Goal: Information Seeking & Learning: Check status

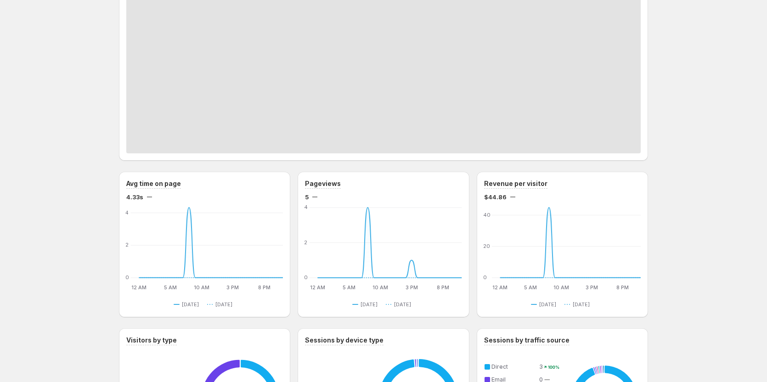
scroll to position [184, 0]
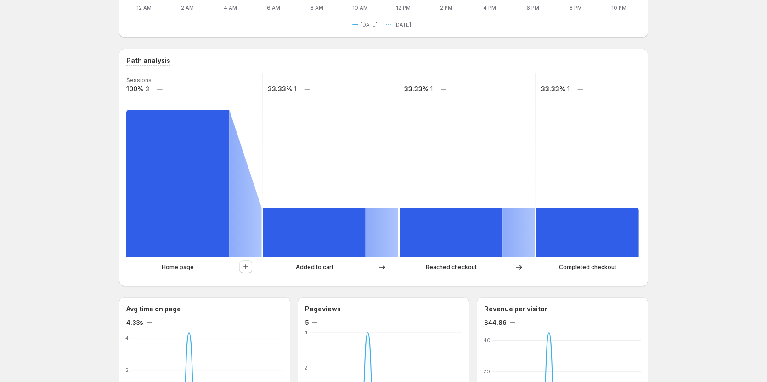
scroll to position [184, 0]
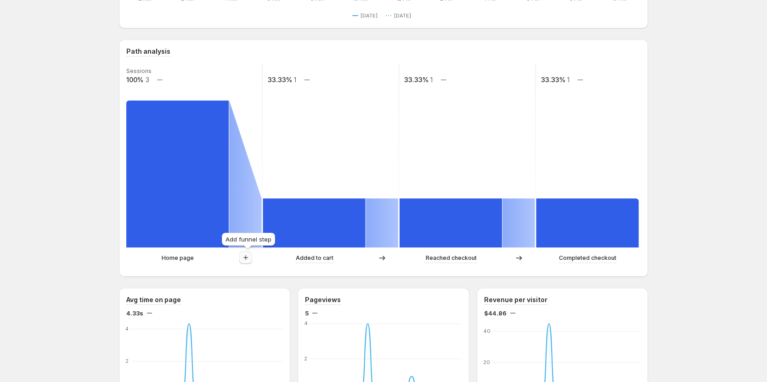
click at [248, 259] on icon "button" at bounding box center [245, 257] width 9 height 9
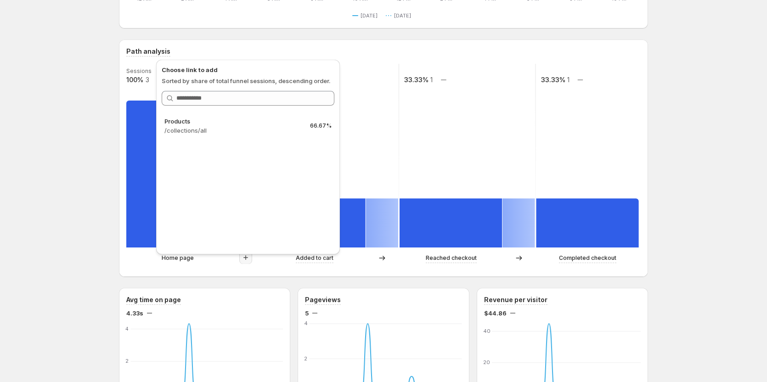
click at [758, 141] on div "[PERSON_NAME] GemCommerce. This page is ready [PERSON_NAME] GemCommerce Create …" at bounding box center [383, 377] width 767 height 1122
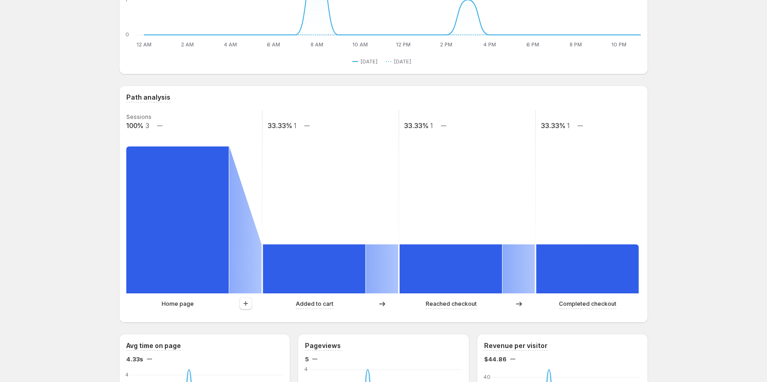
scroll to position [0, 0]
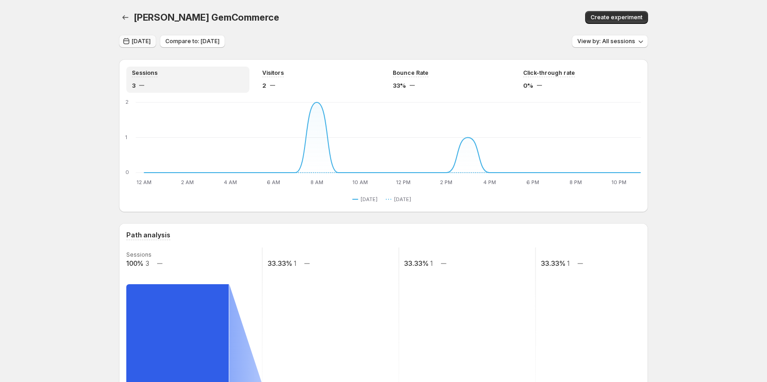
click at [146, 41] on span "[DATE]" at bounding box center [141, 41] width 19 height 7
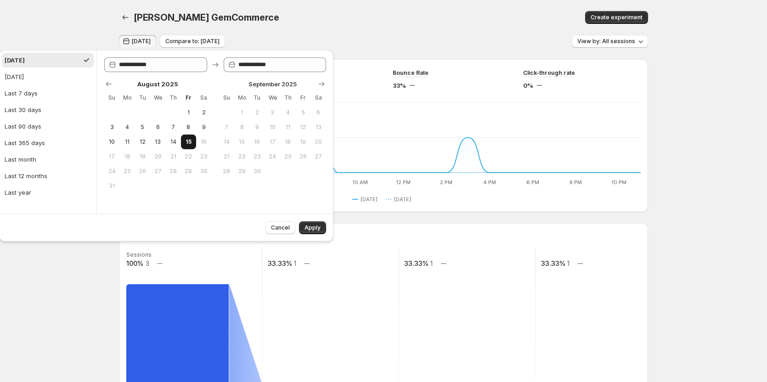
click at [190, 139] on span "15" at bounding box center [189, 141] width 8 height 7
click at [308, 227] on span "Apply" at bounding box center [313, 227] width 16 height 7
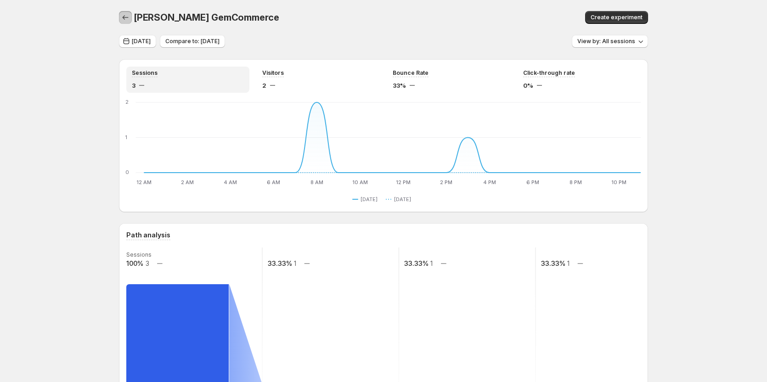
click at [127, 18] on icon "button" at bounding box center [125, 17] width 9 height 9
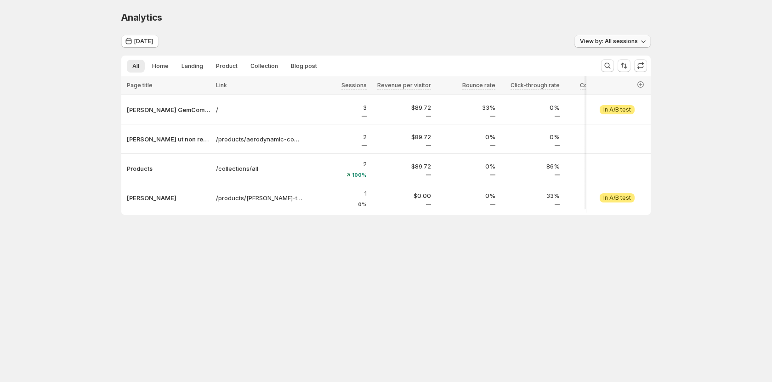
click at [611, 38] on span "View by: All sessions" at bounding box center [609, 41] width 58 height 7
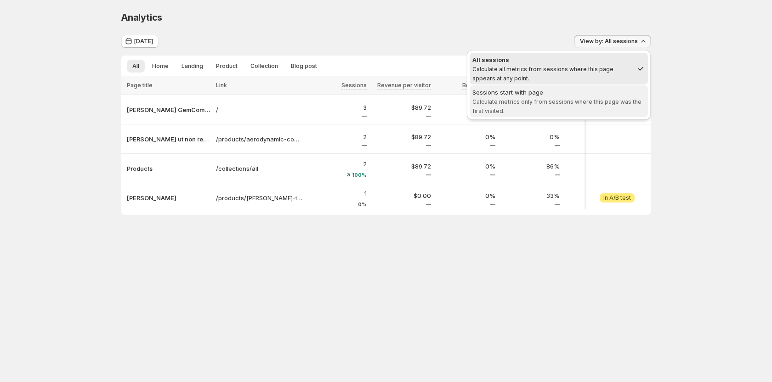
click at [544, 100] on span "Calculate metrics only from sessions where this page was the first visited." at bounding box center [556, 106] width 169 height 16
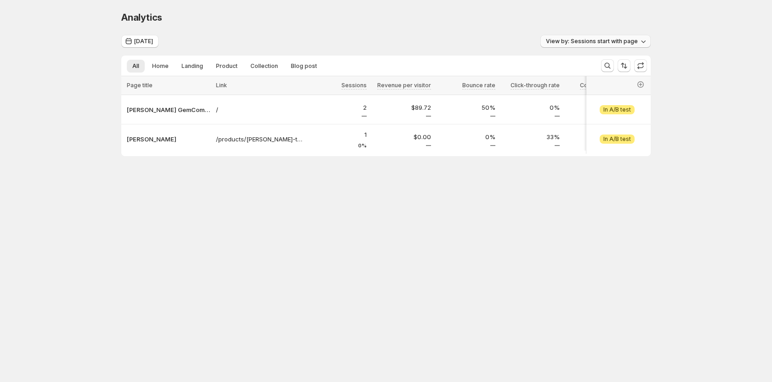
click at [573, 41] on span "View by: Sessions start with page" at bounding box center [592, 41] width 92 height 7
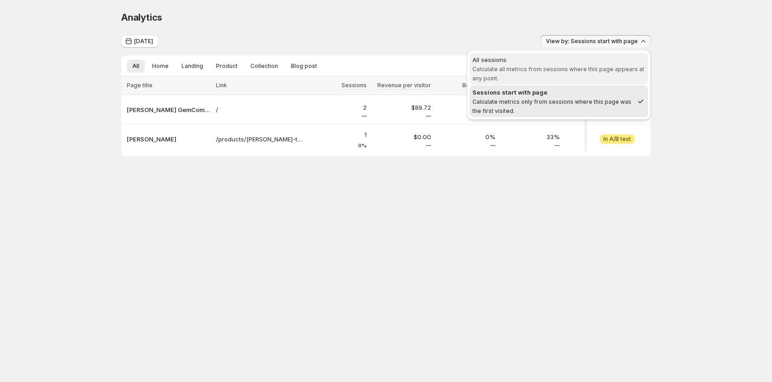
click at [564, 68] on span "Calculate all metrics from sessions where this page appears at any point." at bounding box center [558, 74] width 172 height 16
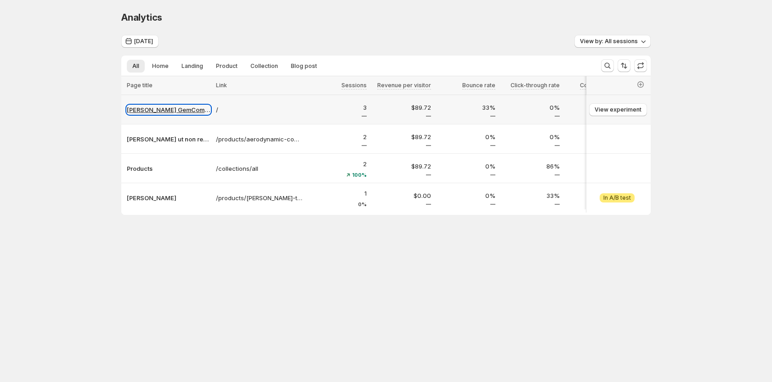
click at [174, 112] on p "[PERSON_NAME] GemCommerce" at bounding box center [169, 109] width 84 height 9
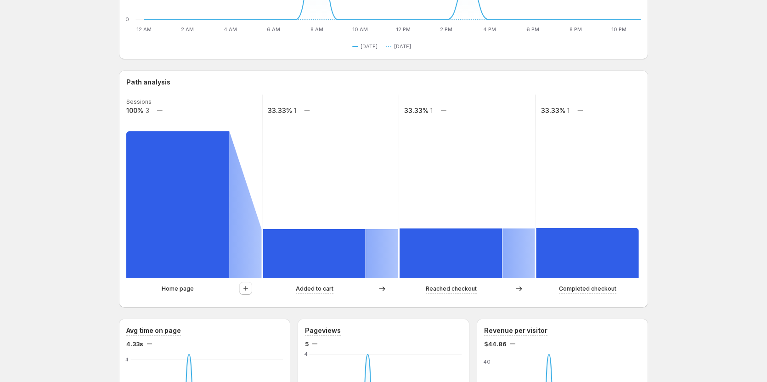
scroll to position [184, 0]
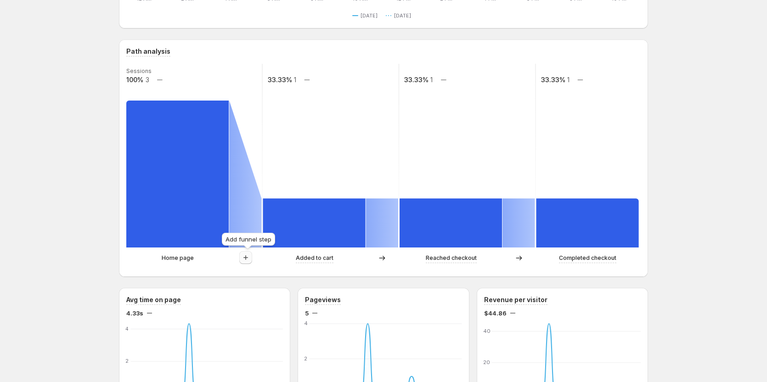
click at [247, 258] on icon "button" at bounding box center [245, 257] width 9 height 9
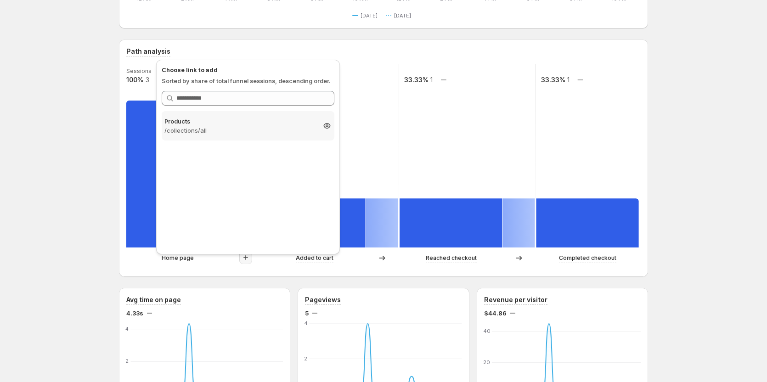
click at [263, 128] on p "/collections/all" at bounding box center [239, 130] width 151 height 9
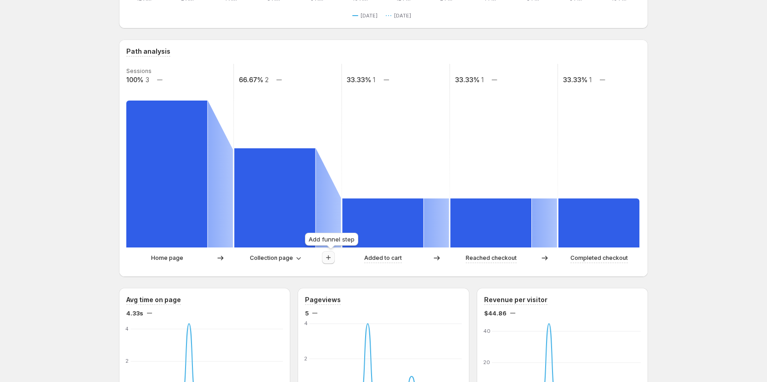
click at [332, 255] on icon "button" at bounding box center [328, 257] width 9 height 9
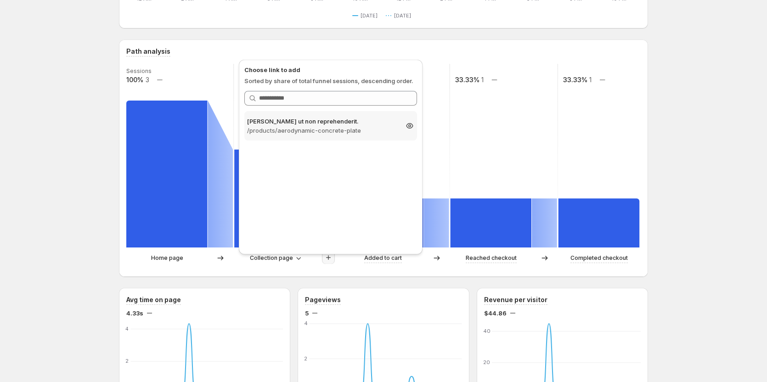
click at [333, 130] on p "/products/aerodynamic-concrete-plate" at bounding box center [322, 130] width 151 height 9
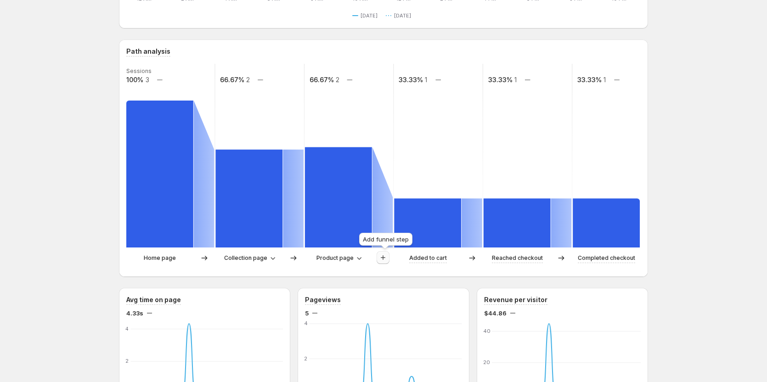
click at [387, 258] on icon "button" at bounding box center [382, 257] width 9 height 9
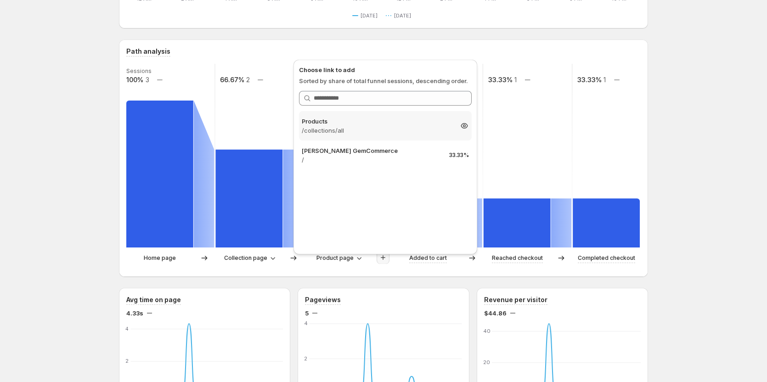
click at [382, 124] on p "Products" at bounding box center [377, 121] width 151 height 9
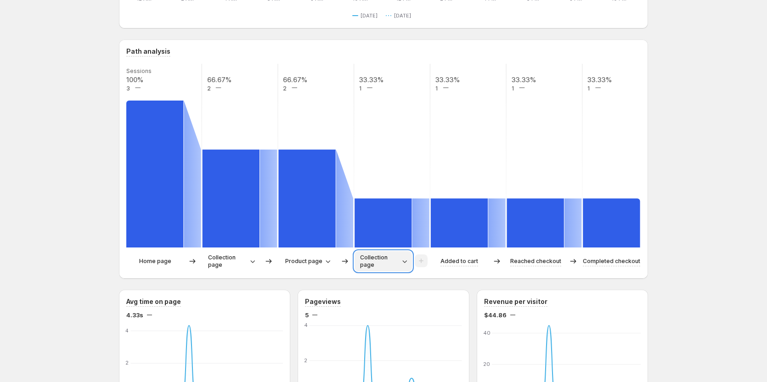
click at [406, 262] on icon "button" at bounding box center [405, 261] width 5 height 3
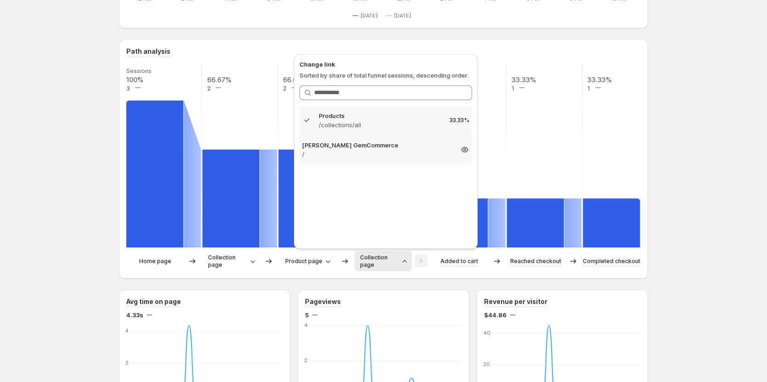
click at [405, 163] on div "Tanya GemCommerce / 33.33%" at bounding box center [385, 149] width 173 height 29
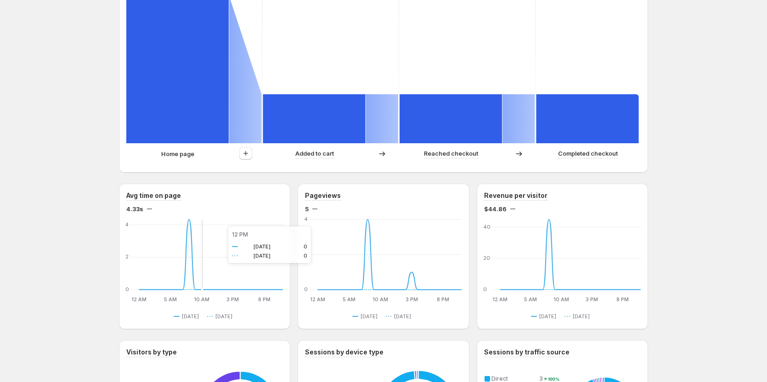
scroll to position [322, 0]
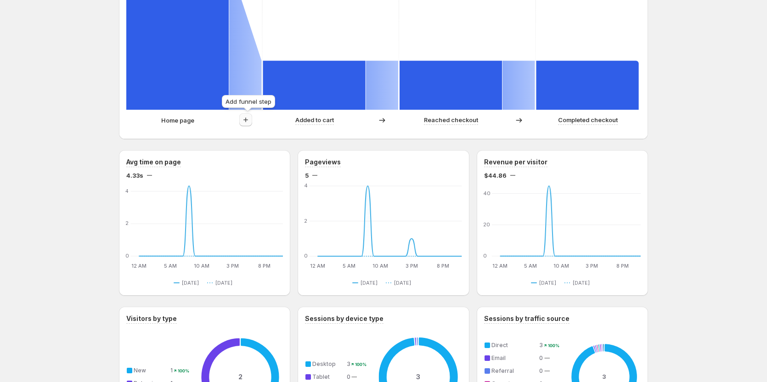
click at [249, 116] on icon "button" at bounding box center [245, 119] width 9 height 9
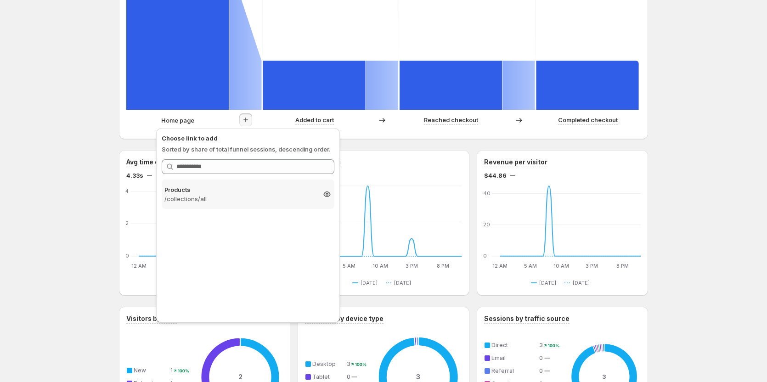
click at [198, 193] on p "Products" at bounding box center [239, 189] width 151 height 9
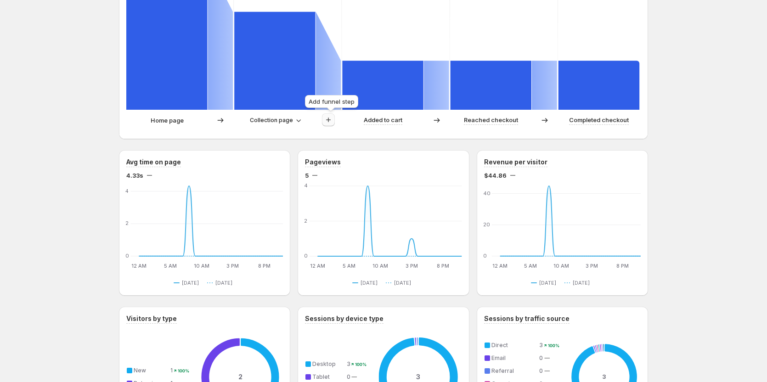
click at [326, 121] on button "button" at bounding box center [328, 119] width 13 height 13
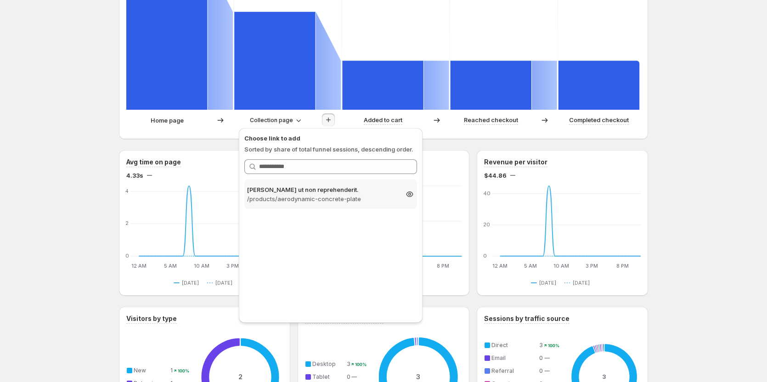
click at [327, 201] on p "/products/aerodynamic-concrete-plate" at bounding box center [322, 198] width 151 height 9
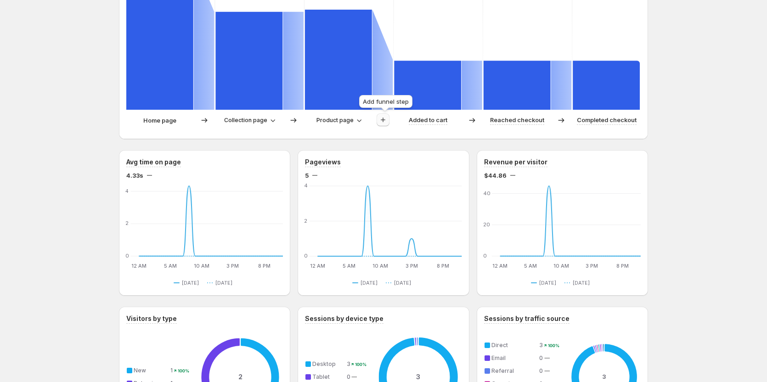
click at [387, 118] on icon "button" at bounding box center [382, 119] width 9 height 9
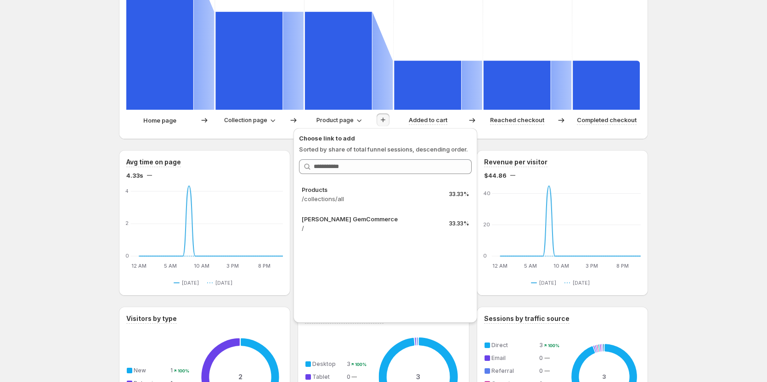
click at [245, 145] on div "Today Compare to: Aug 14, 2025 View by: All sessions Sessions 3 Visitors 2 Boun…" at bounding box center [383, 232] width 529 height 1038
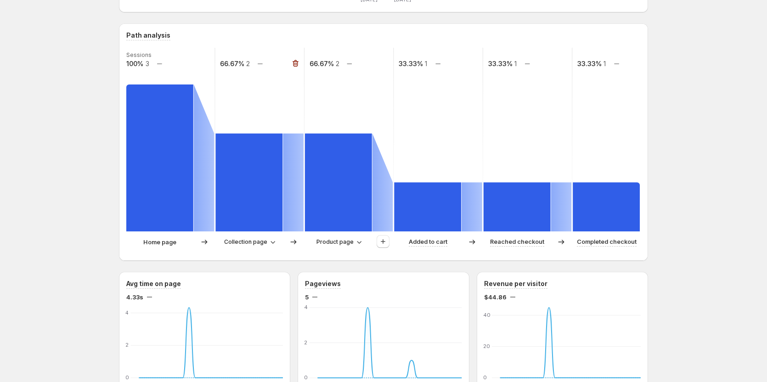
scroll to position [184, 0]
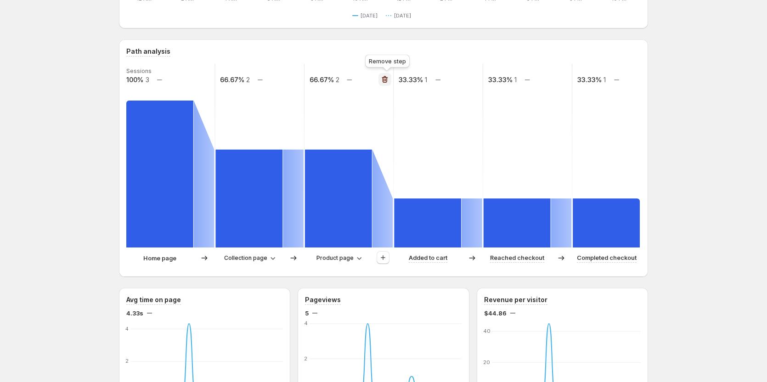
click at [388, 78] on icon "button" at bounding box center [384, 79] width 9 height 9
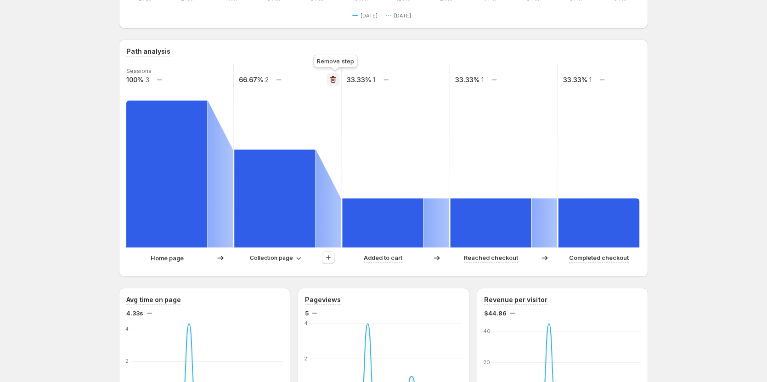
click at [333, 81] on icon "button" at bounding box center [332, 80] width 1 height 3
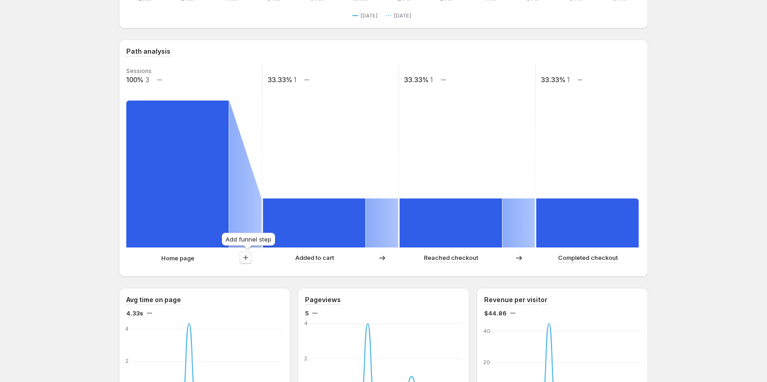
click at [248, 259] on icon "button" at bounding box center [245, 257] width 9 height 9
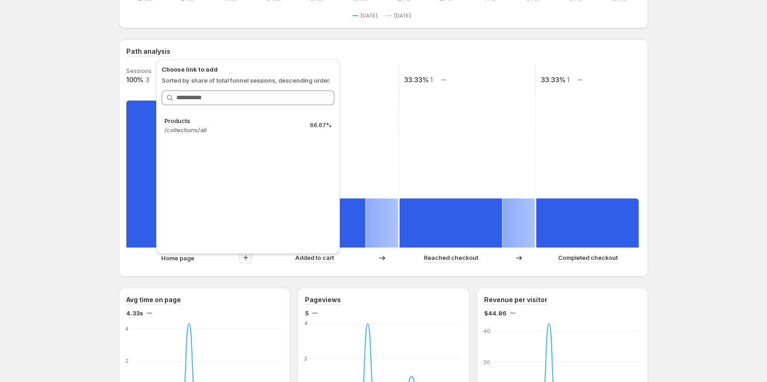
click at [90, 128] on div "[PERSON_NAME] GemCommerce. This page is ready [PERSON_NAME] GemCommerce Create …" at bounding box center [383, 377] width 767 height 1122
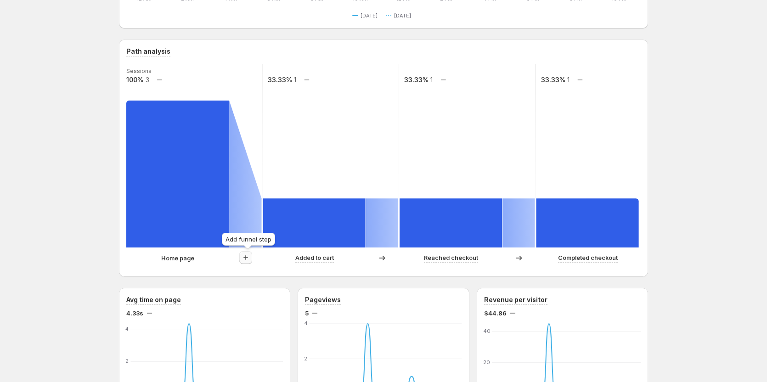
click at [250, 260] on icon "button" at bounding box center [245, 257] width 9 height 9
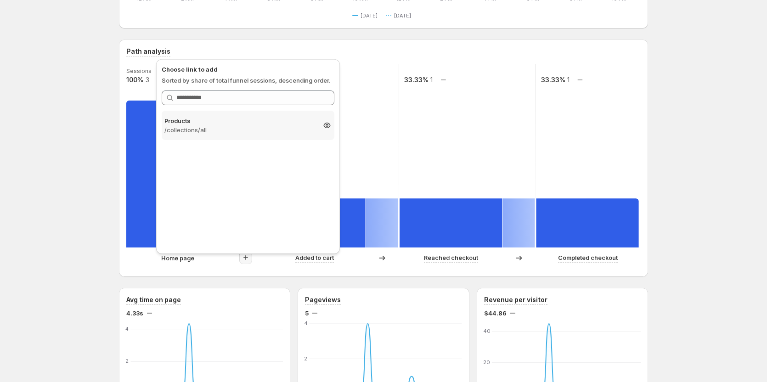
click at [222, 133] on p "/collections/all" at bounding box center [239, 129] width 151 height 9
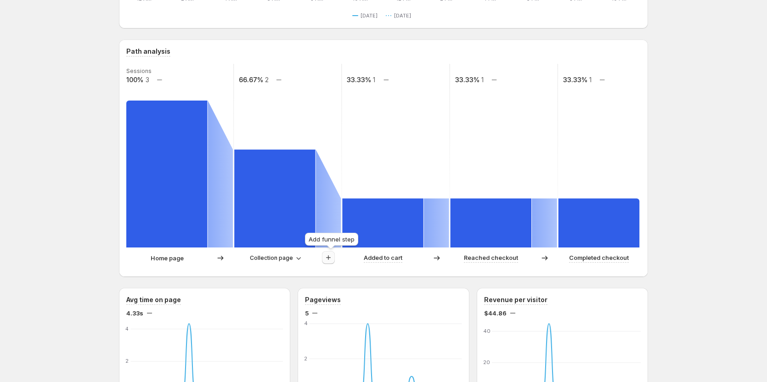
click at [332, 258] on icon "button" at bounding box center [328, 257] width 9 height 9
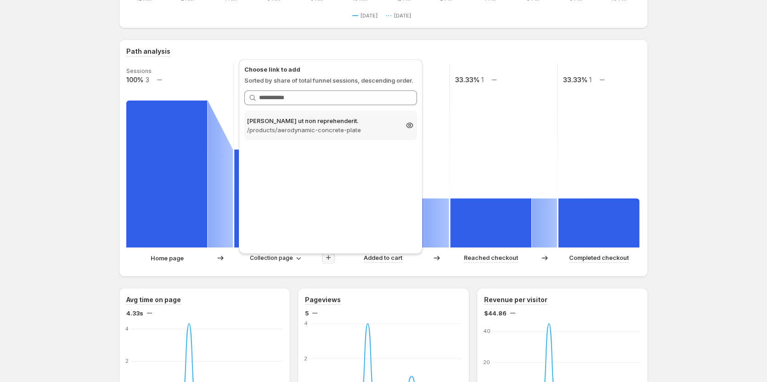
click at [352, 131] on p "/products/aerodynamic-concrete-plate" at bounding box center [322, 129] width 151 height 9
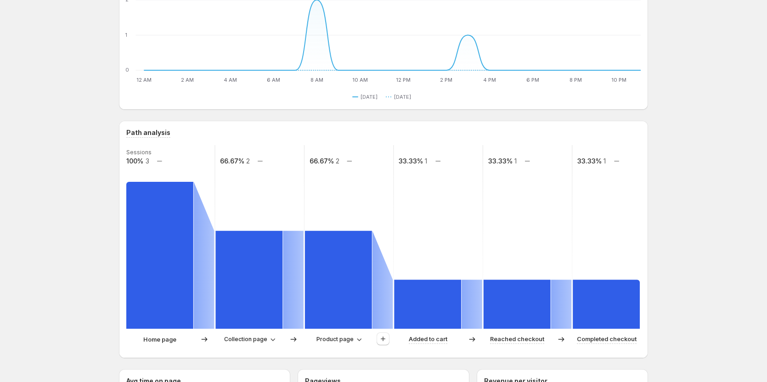
scroll to position [138, 0]
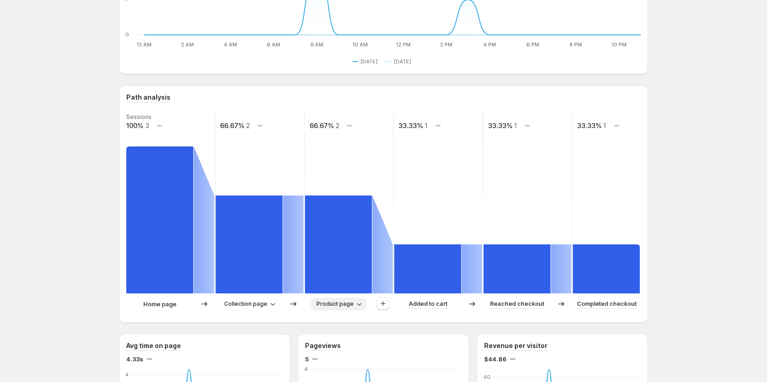
click at [332, 305] on span "Product page" at bounding box center [334, 303] width 37 height 7
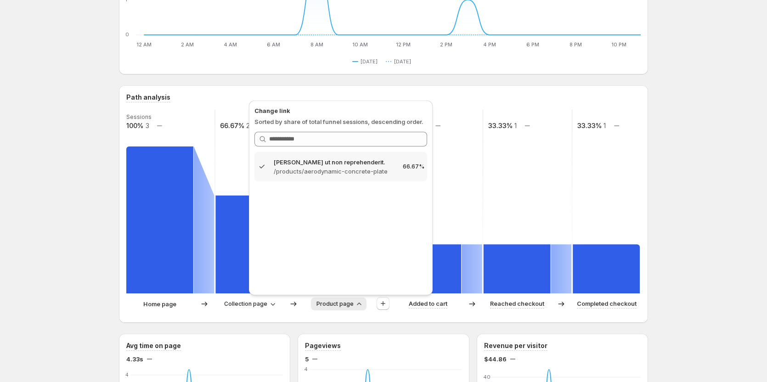
click at [332, 305] on span "Product page" at bounding box center [334, 303] width 37 height 7
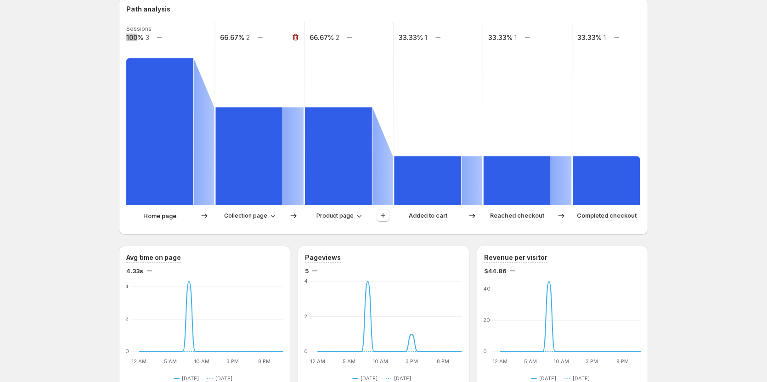
scroll to position [230, 0]
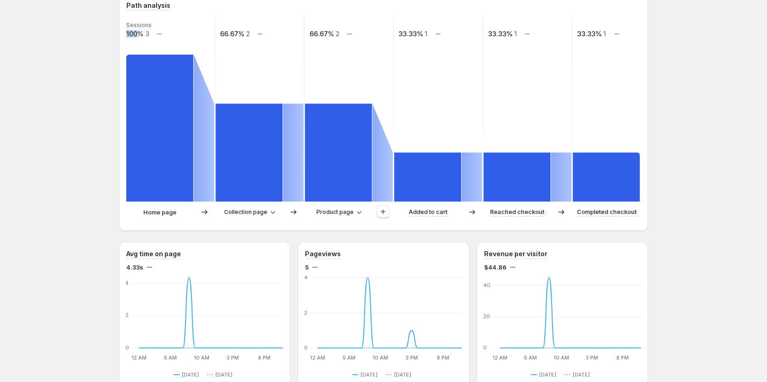
click at [90, 159] on div "Tanya GemCommerce. This page is ready Tanya GemCommerce Create experiment Today…" at bounding box center [383, 331] width 767 height 1122
drag, startPoint x: 181, startPoint y: 114, endPoint x: 189, endPoint y: 134, distance: 21.1
click at [181, 114] on rect at bounding box center [159, 128] width 67 height 147
click at [244, 129] on rect at bounding box center [248, 153] width 67 height 98
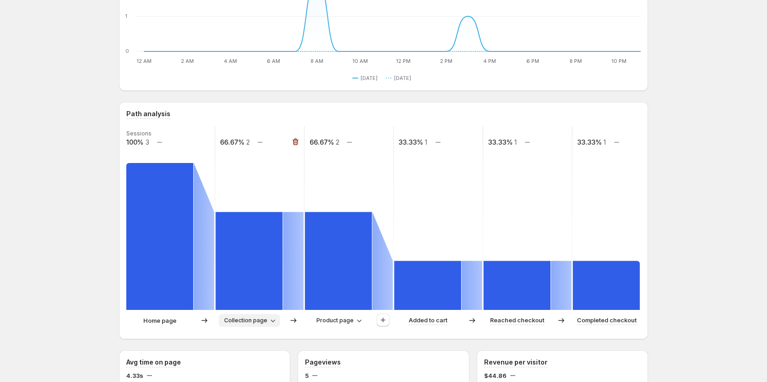
scroll to position [138, 0]
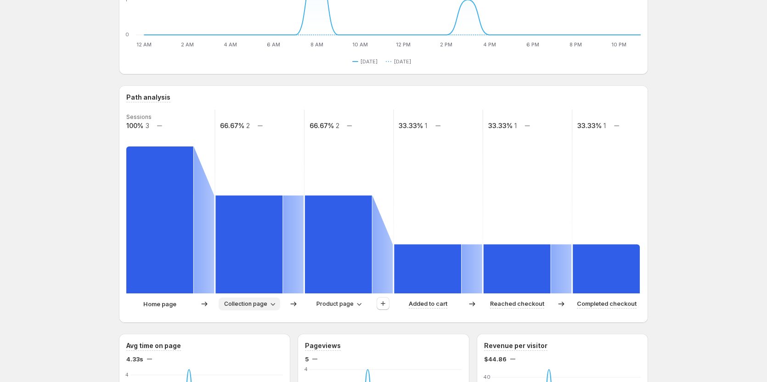
click at [267, 305] on span "Collection page" at bounding box center [245, 303] width 43 height 7
